Goal: Communication & Community: Share content

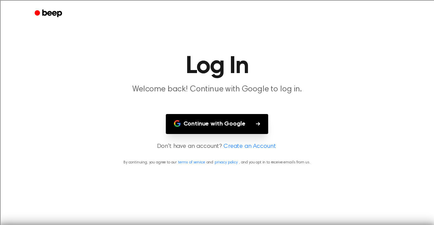
scroll to position [2018, 0]
click at [209, 125] on button "Continue with Google" at bounding box center [217, 124] width 103 height 20
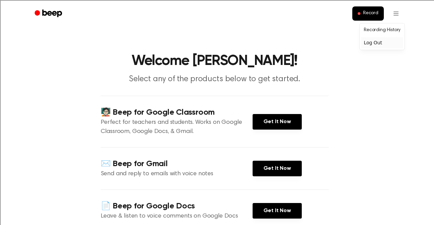
click at [380, 47] on div "Log Out" at bounding box center [382, 42] width 42 height 11
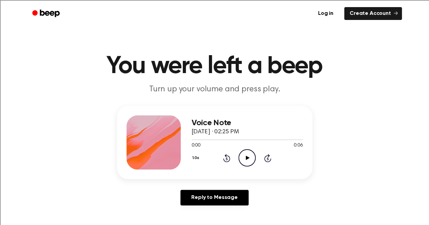
scroll to position [2018, 0]
click at [244, 158] on icon "Play Audio" at bounding box center [246, 157] width 17 height 17
